Goal: Task Accomplishment & Management: Manage account settings

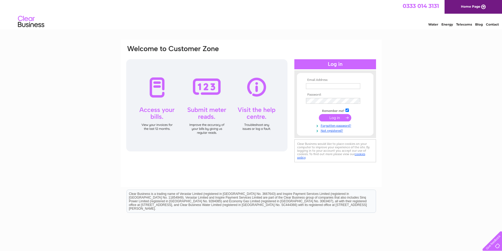
type input "[EMAIL_ADDRESS][DOMAIN_NAME]"
click at [330, 118] on input "submit" at bounding box center [335, 117] width 32 height 7
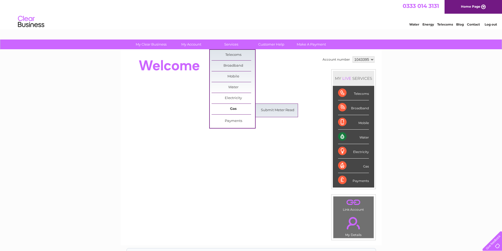
click at [234, 108] on link "Gas" at bounding box center [233, 109] width 43 height 11
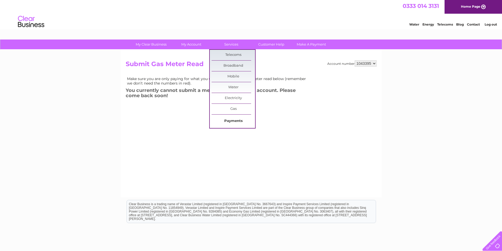
click at [226, 123] on link "Payments" at bounding box center [233, 121] width 43 height 11
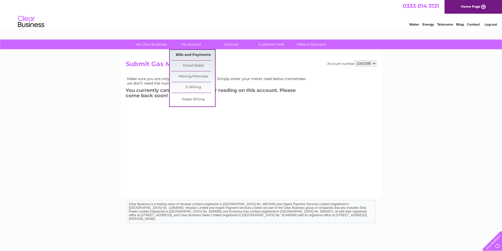
click at [192, 54] on link "Bills and Payments" at bounding box center [192, 55] width 43 height 11
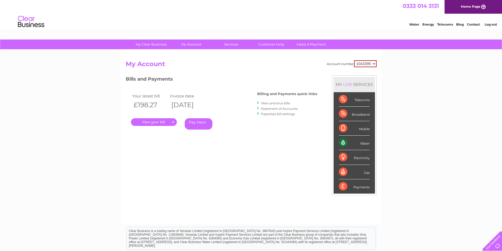
click at [273, 102] on link "View previous bills" at bounding box center [275, 103] width 29 height 4
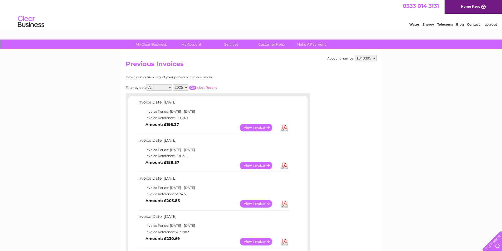
click at [491, 24] on link "Log out" at bounding box center [490, 24] width 12 height 4
